Goal: Transaction & Acquisition: Purchase product/service

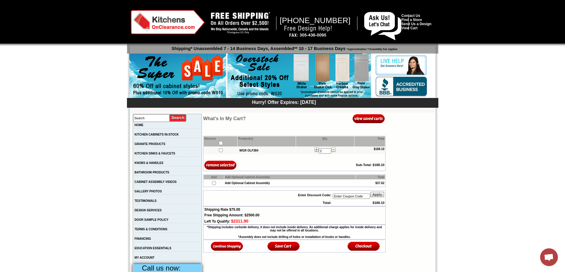
click at [362, 121] on img at bounding box center [369, 119] width 32 height 10
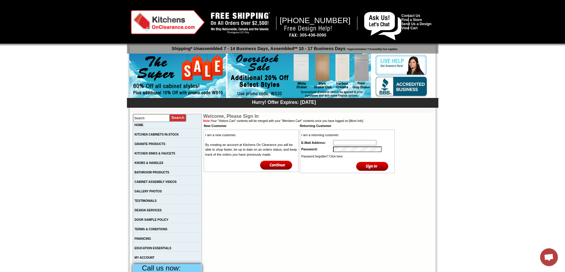
click at [341, 142] on input "text" at bounding box center [354, 142] width 43 height 5
type input "faithg084@gmail.com"
click at [374, 168] on input "image" at bounding box center [372, 167] width 32 height 10
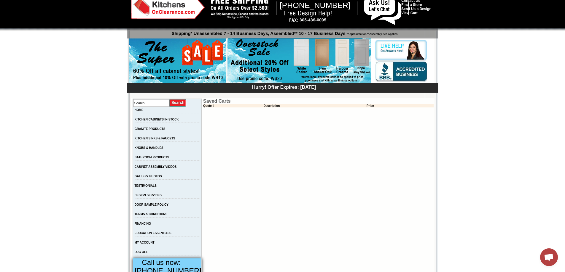
scroll to position [119, 0]
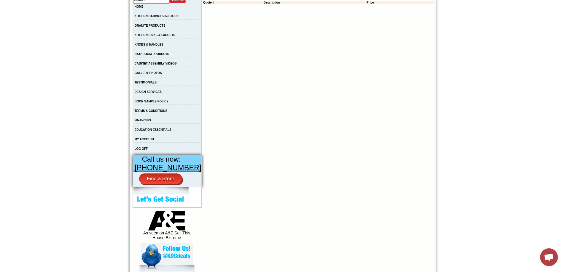
click at [366, 173] on td "Saved Carts Quote # Description Price" at bounding box center [318, 228] width 231 height 467
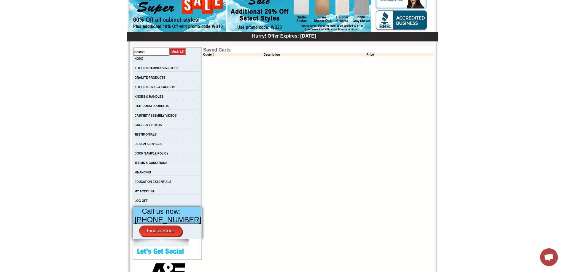
scroll to position [0, 0]
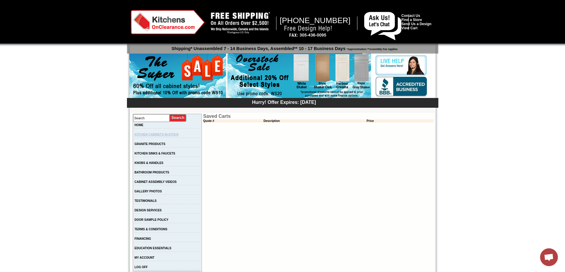
click at [144, 136] on link "KITCHEN CABINETS IN-STOCK" at bounding box center [157, 134] width 44 height 3
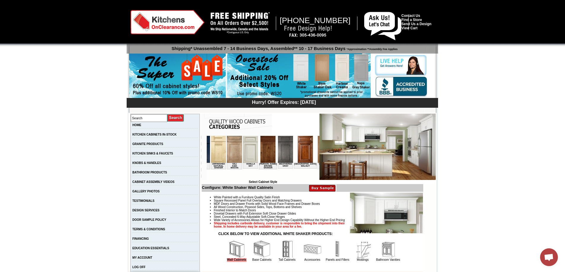
scroll to position [0, 1075]
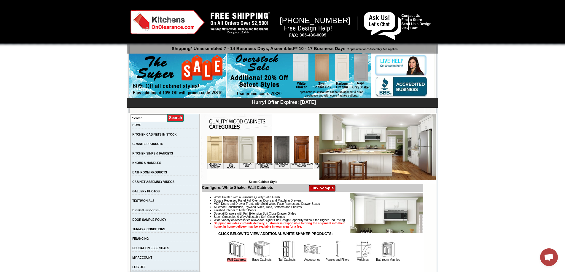
click at [274, 155] on img at bounding box center [281, 149] width 15 height 27
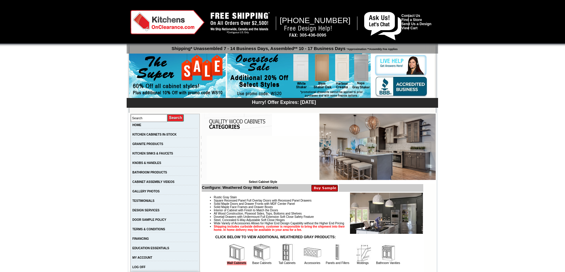
scroll to position [89, 0]
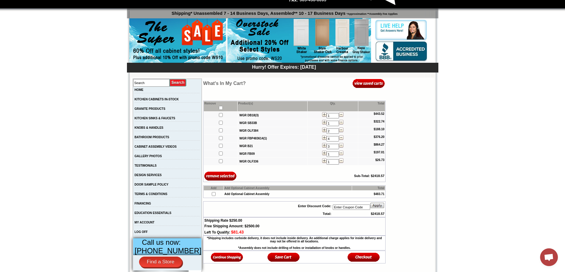
scroll to position [119, 0]
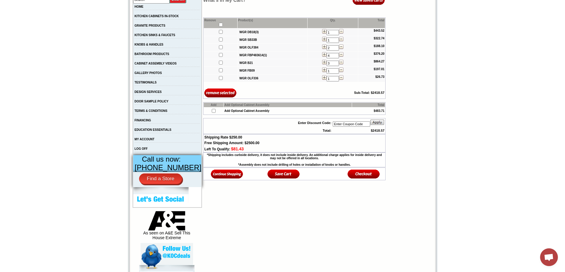
click at [225, 179] on img at bounding box center [227, 174] width 32 height 10
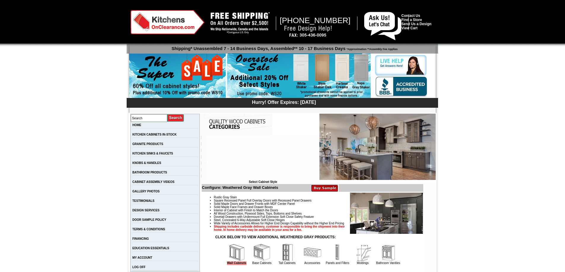
click at [331, 244] on img at bounding box center [338, 253] width 18 height 18
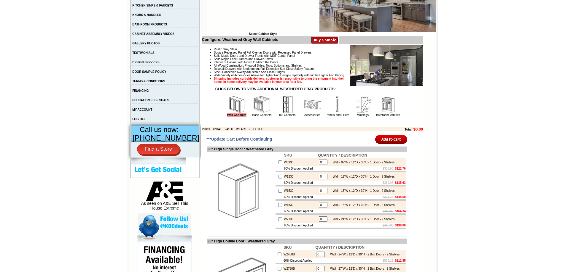
scroll to position [148, 0]
